Goal: Task Accomplishment & Management: Use online tool/utility

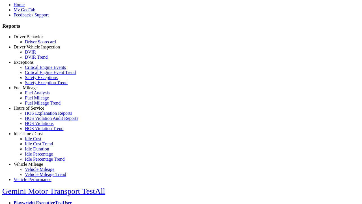
click at [33, 136] on link "Idle Time / Cost" at bounding box center [28, 133] width 29 height 5
click at [37, 141] on link "Idle Cost" at bounding box center [33, 138] width 16 height 5
select select
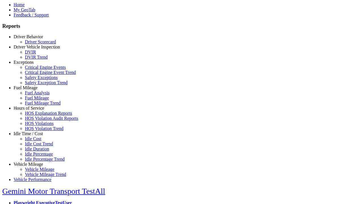
select select
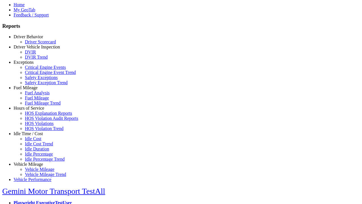
select select
select select "**"
